Goal: Obtain resource: Download file/media

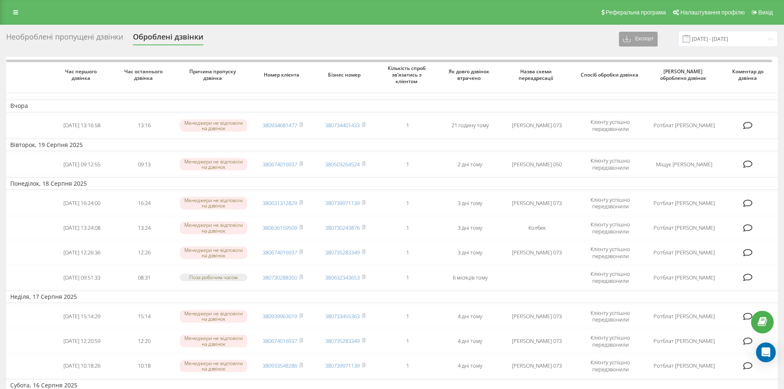
click at [658, 40] on button "Експорт" at bounding box center [638, 39] width 39 height 15
click at [660, 51] on div ".csv" at bounding box center [641, 54] width 44 height 15
click at [653, 44] on button "Експорт" at bounding box center [638, 39] width 39 height 15
click at [649, 65] on div ".xlsx" at bounding box center [641, 69] width 44 height 15
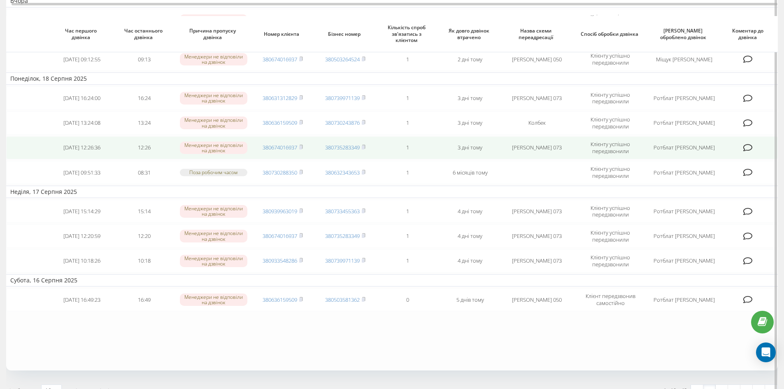
scroll to position [123, 0]
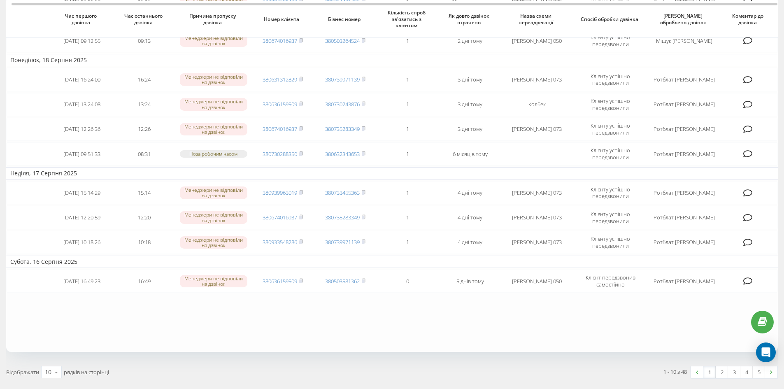
drag, startPoint x: 720, startPoint y: 374, endPoint x: 715, endPoint y: 370, distance: 5.6
click at [721, 373] on link "2" at bounding box center [722, 372] width 12 height 12
